Goal: Feedback & Contribution: Contribute content

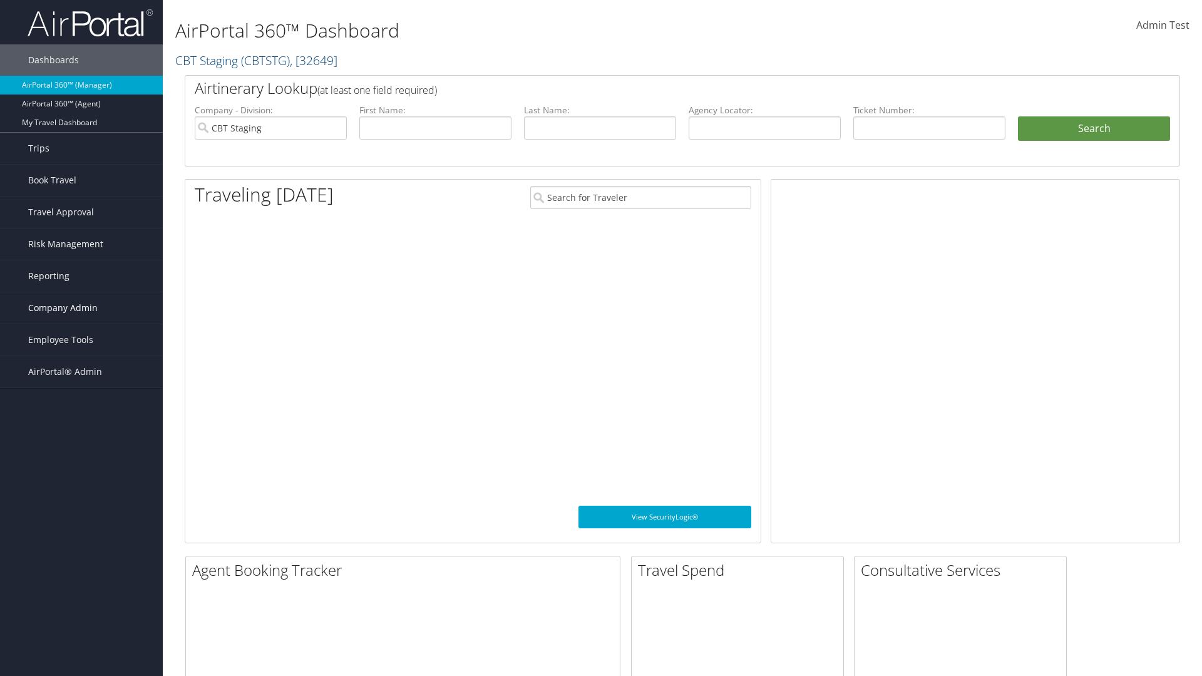
click at [81, 308] on span "Company Admin" at bounding box center [63, 307] width 70 height 31
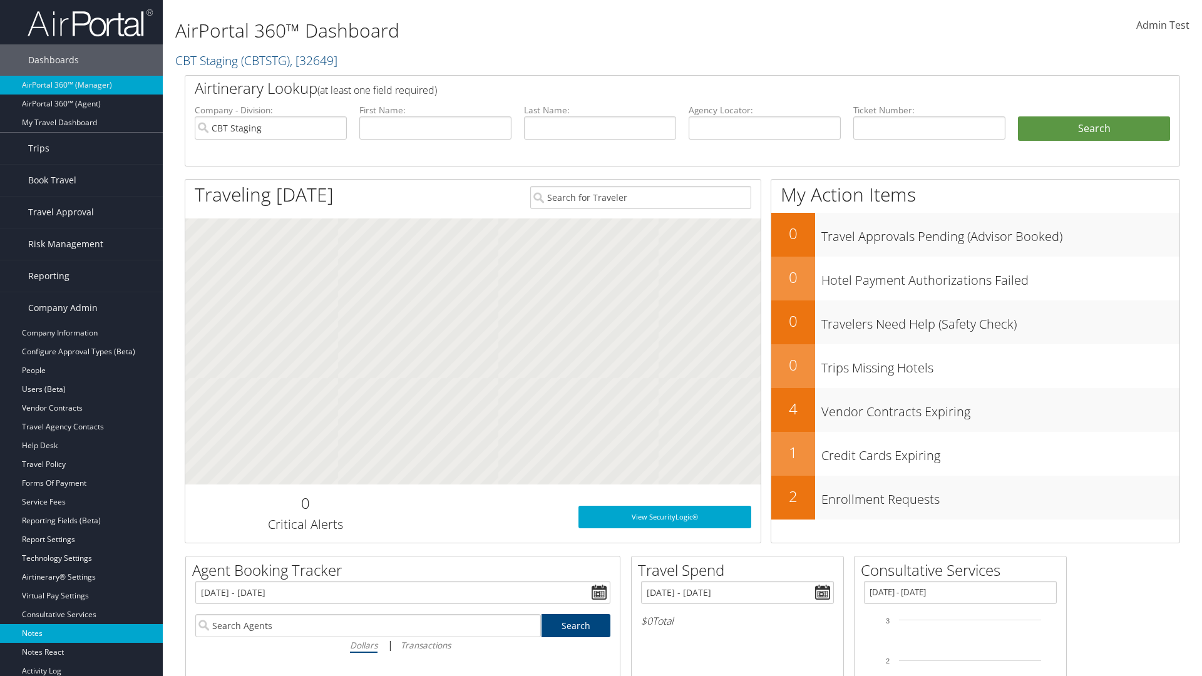
click at [81, 634] on link "Notes" at bounding box center [81, 633] width 163 height 19
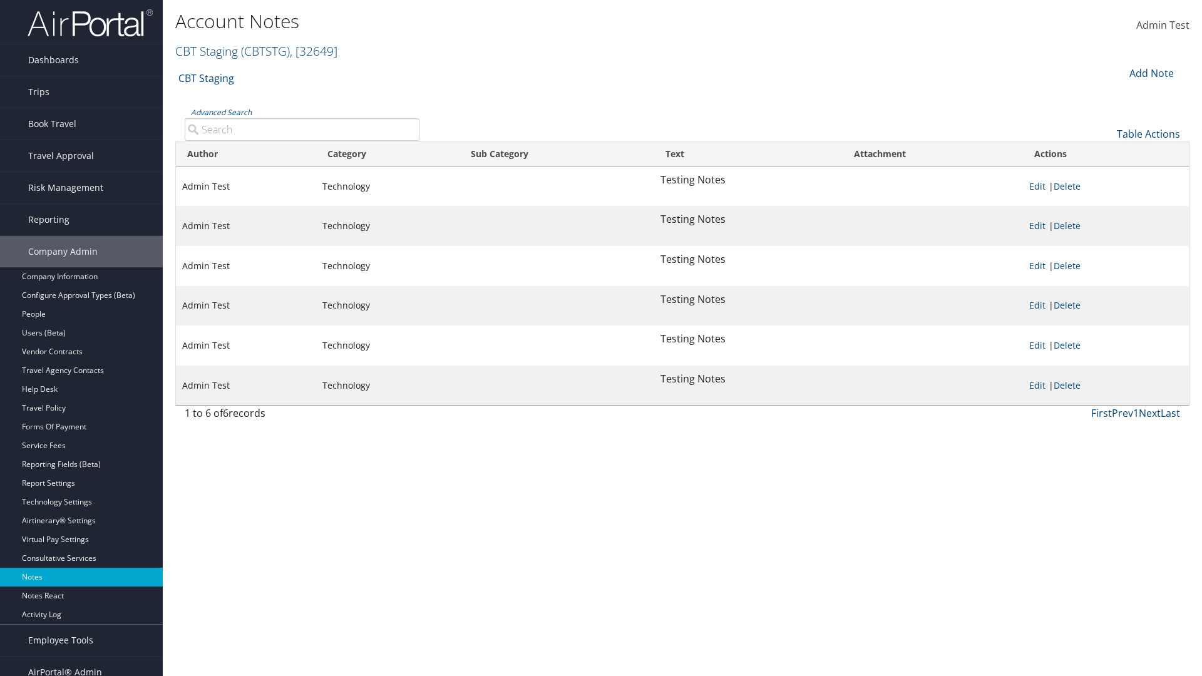
click at [1150, 73] on div "Add Note" at bounding box center [1150, 73] width 59 height 15
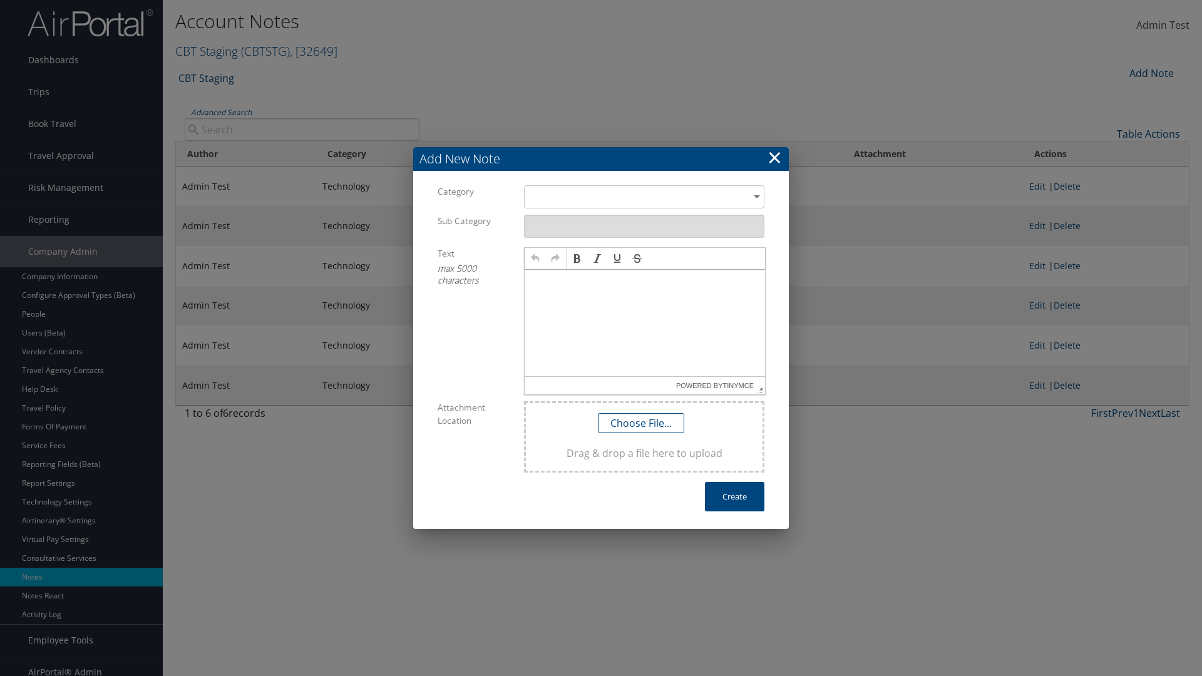
click at [601, 158] on h3 "Add New Note" at bounding box center [601, 159] width 376 height 24
click at [644, 197] on div "​" at bounding box center [644, 196] width 240 height 23
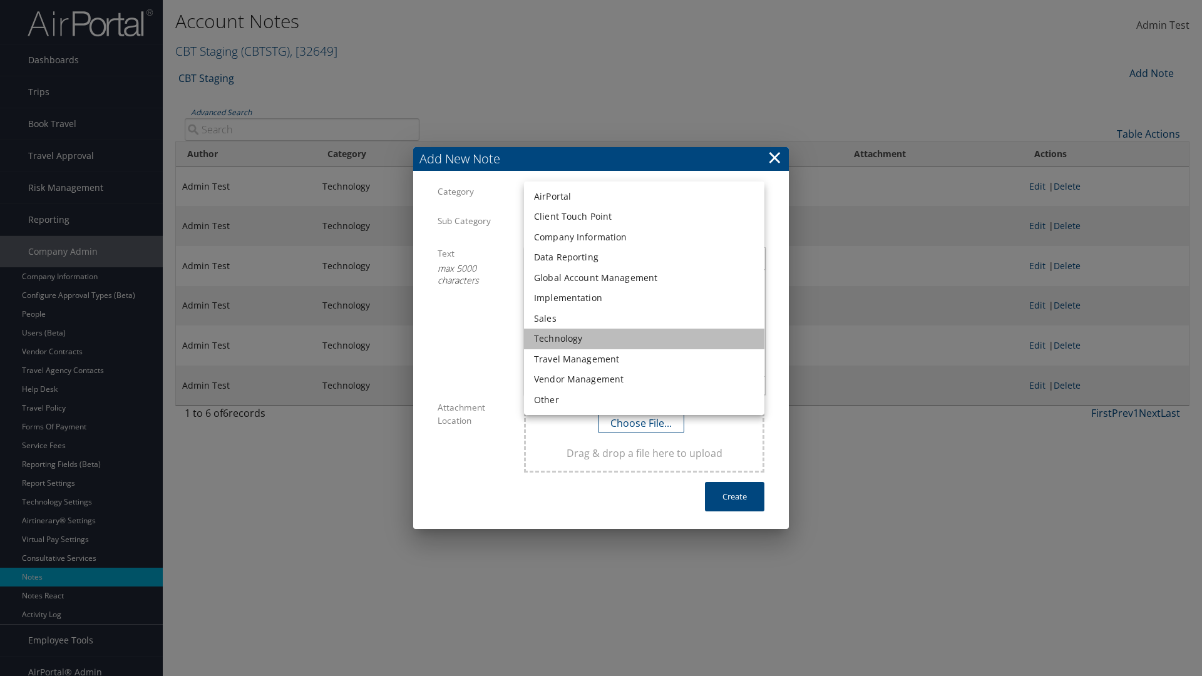
click at [644, 339] on li "Technology" at bounding box center [644, 339] width 240 height 21
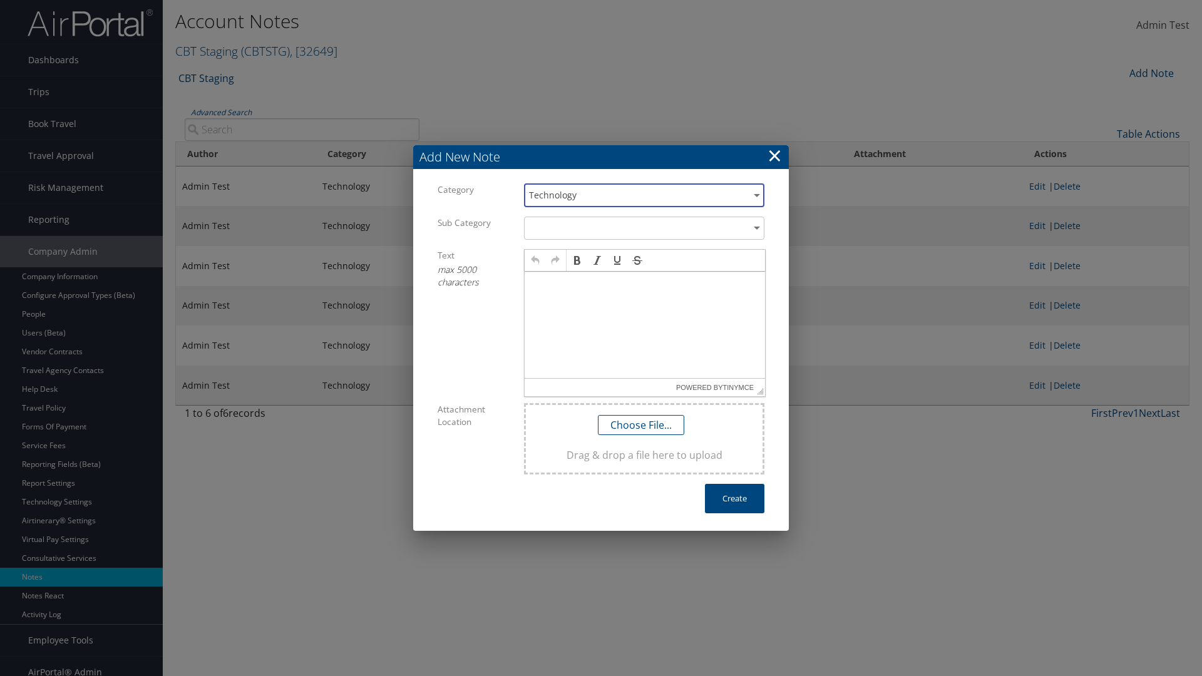
click at [645, 283] on p at bounding box center [645, 284] width 230 height 10
click at [735, 499] on button "Create" at bounding box center [734, 498] width 59 height 29
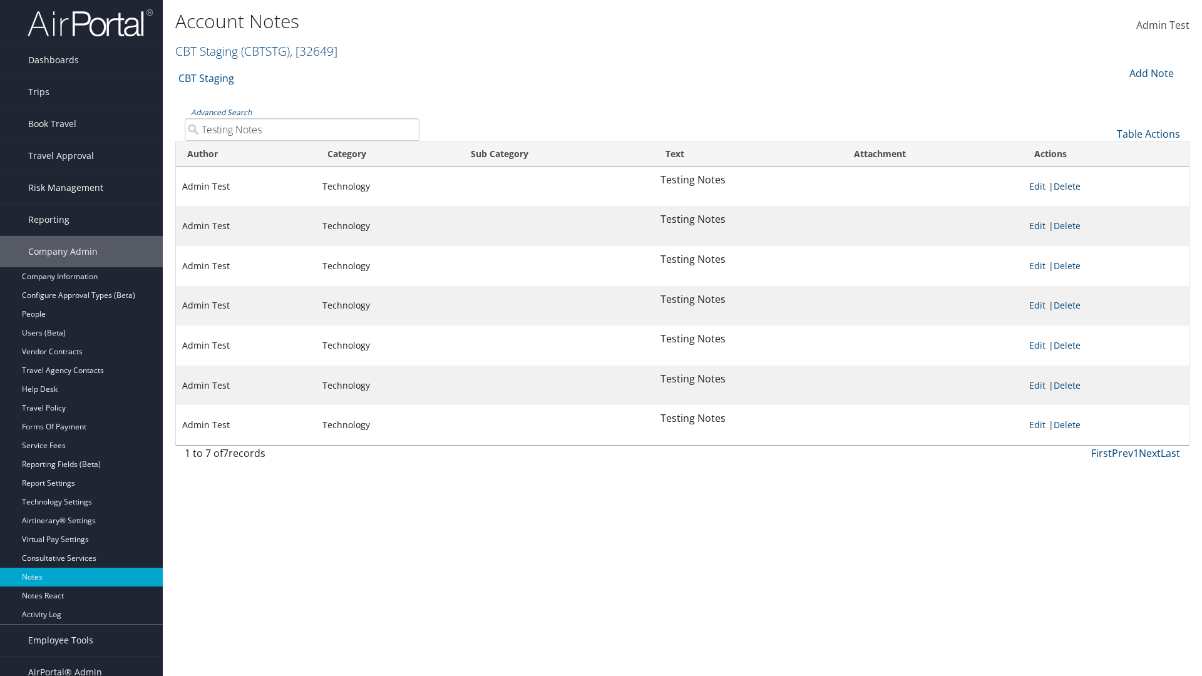
type input "Testing Notes"
click at [1070, 186] on link "Delete" at bounding box center [1067, 186] width 27 height 12
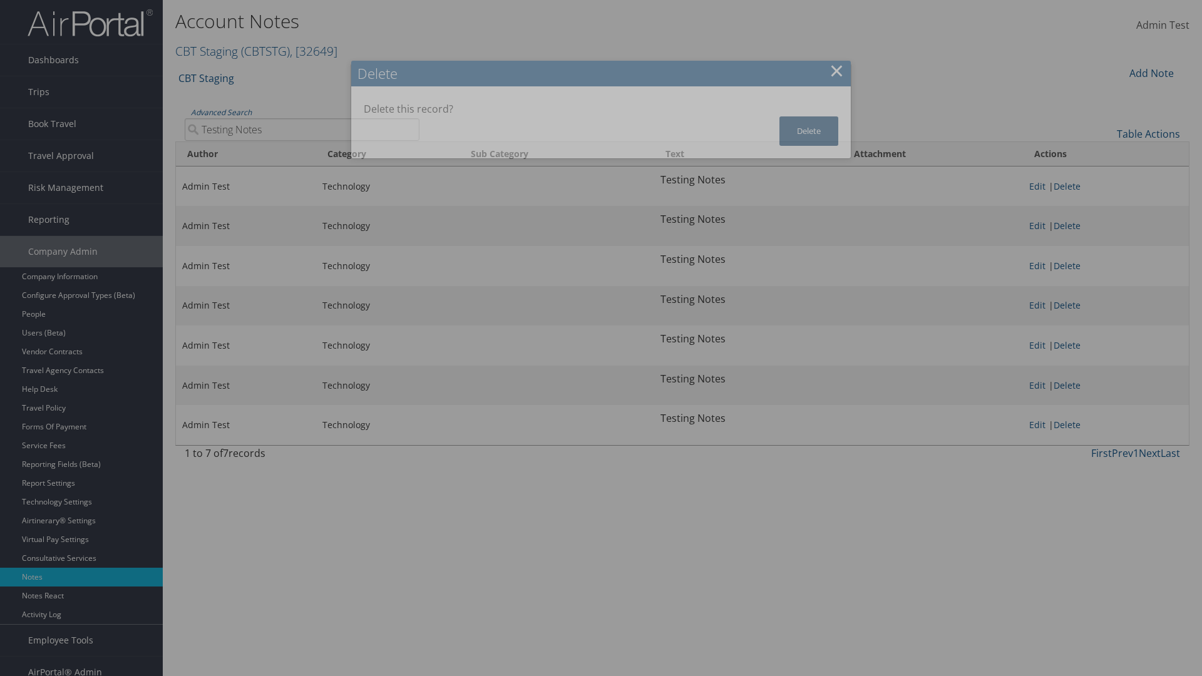
click at [809, 131] on button "Delete" at bounding box center [809, 130] width 59 height 29
